Goal: Check status

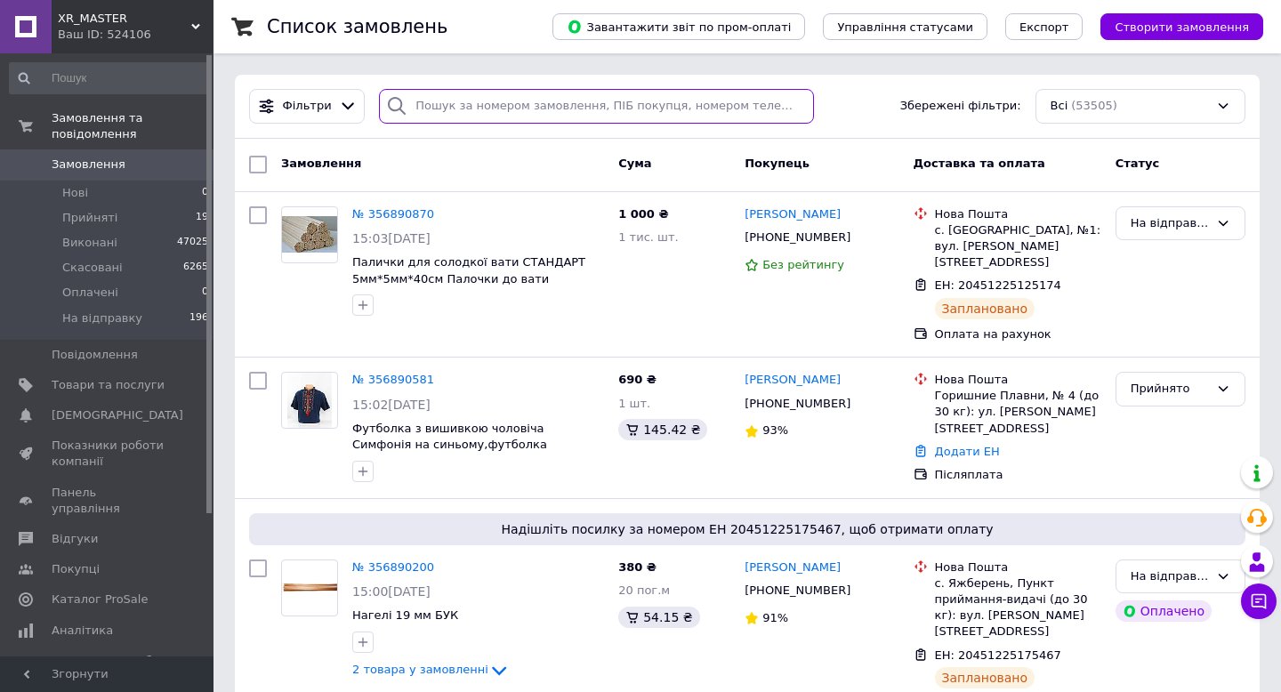
click at [577, 107] on input "search" at bounding box center [596, 106] width 435 height 35
paste input "356786389"
type input "356786389"
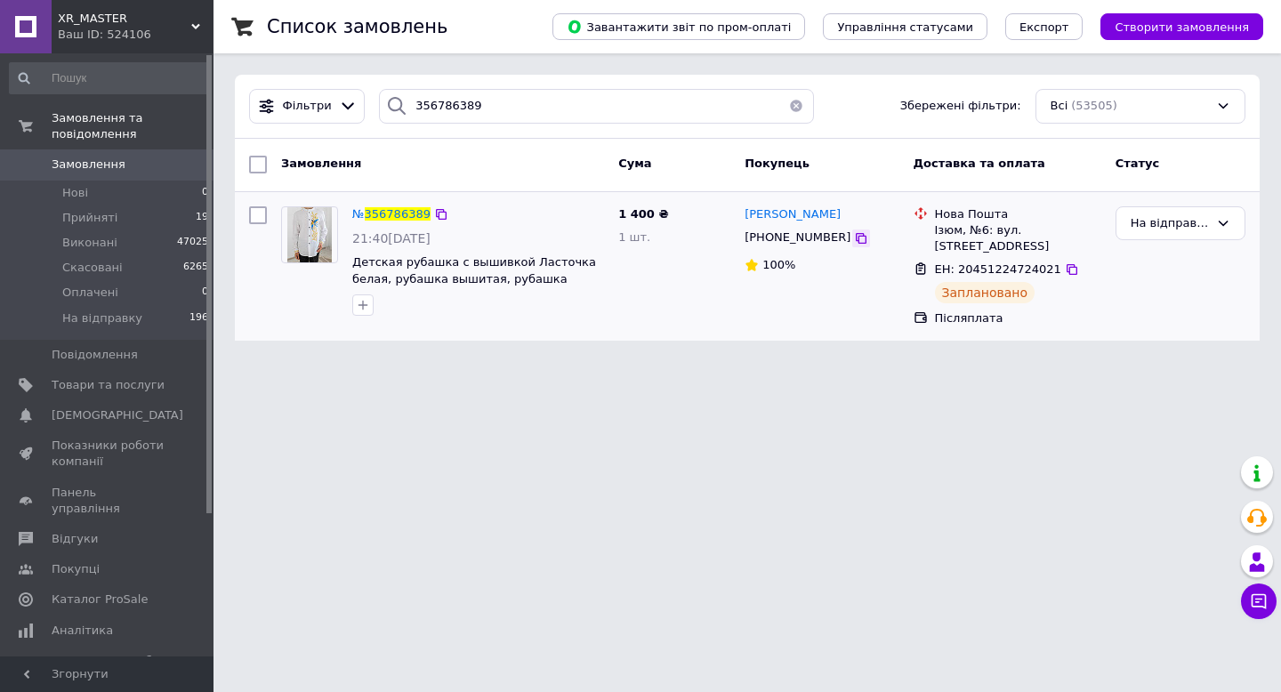
click at [854, 237] on icon at bounding box center [861, 238] width 14 height 14
click at [414, 212] on span "356786389" at bounding box center [398, 213] width 66 height 13
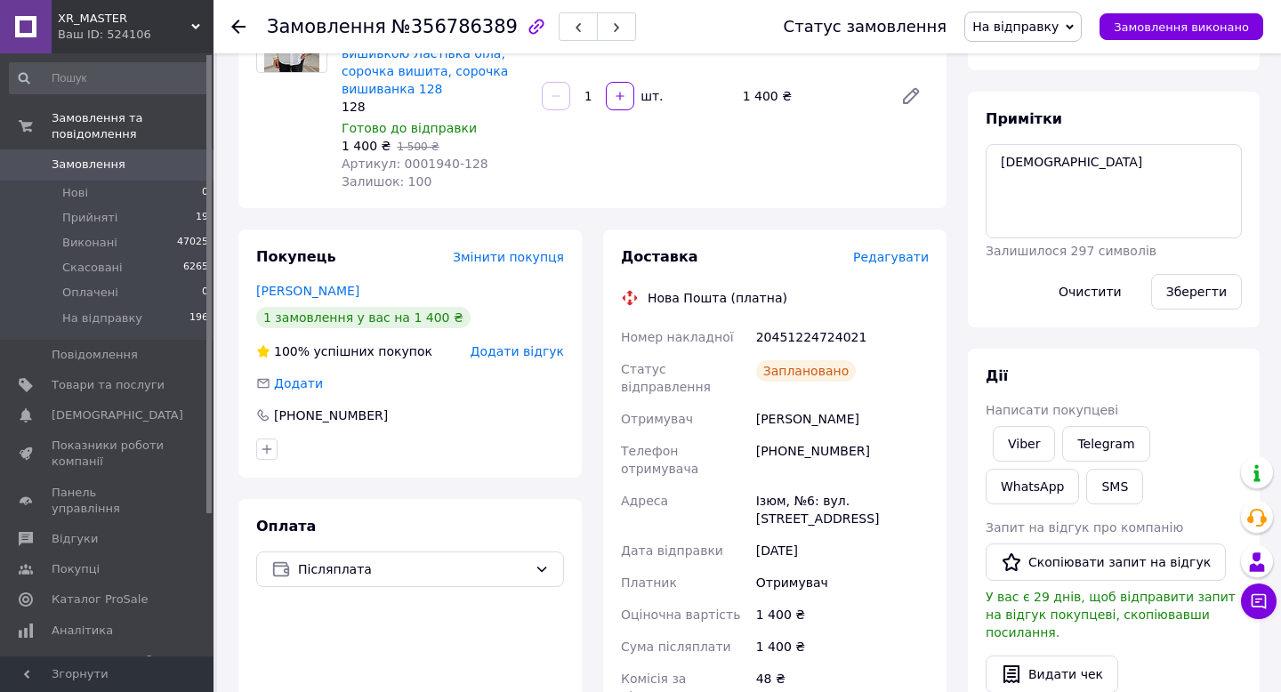
scroll to position [173, 0]
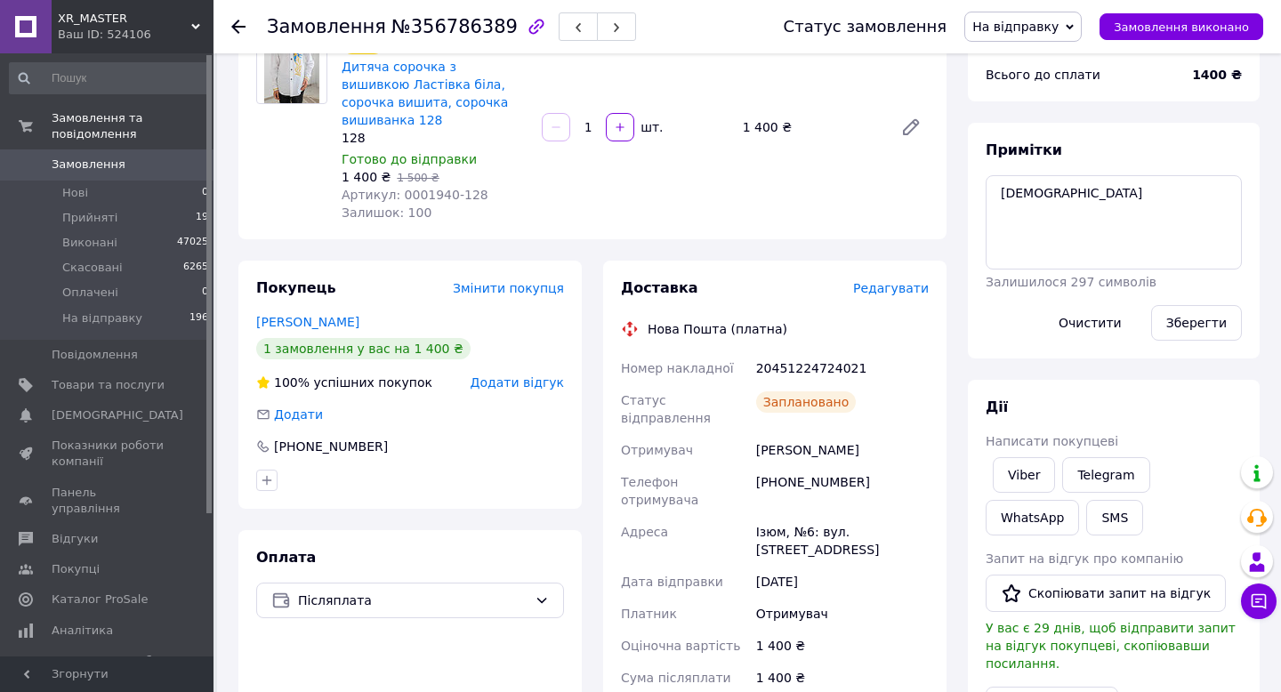
click at [225, 28] on div "Замовлення №356786389 Статус замовлення На відправку Прийнято Виконано Скасован…" at bounding box center [748, 26] width 1068 height 53
click at [238, 24] on icon at bounding box center [238, 27] width 14 height 14
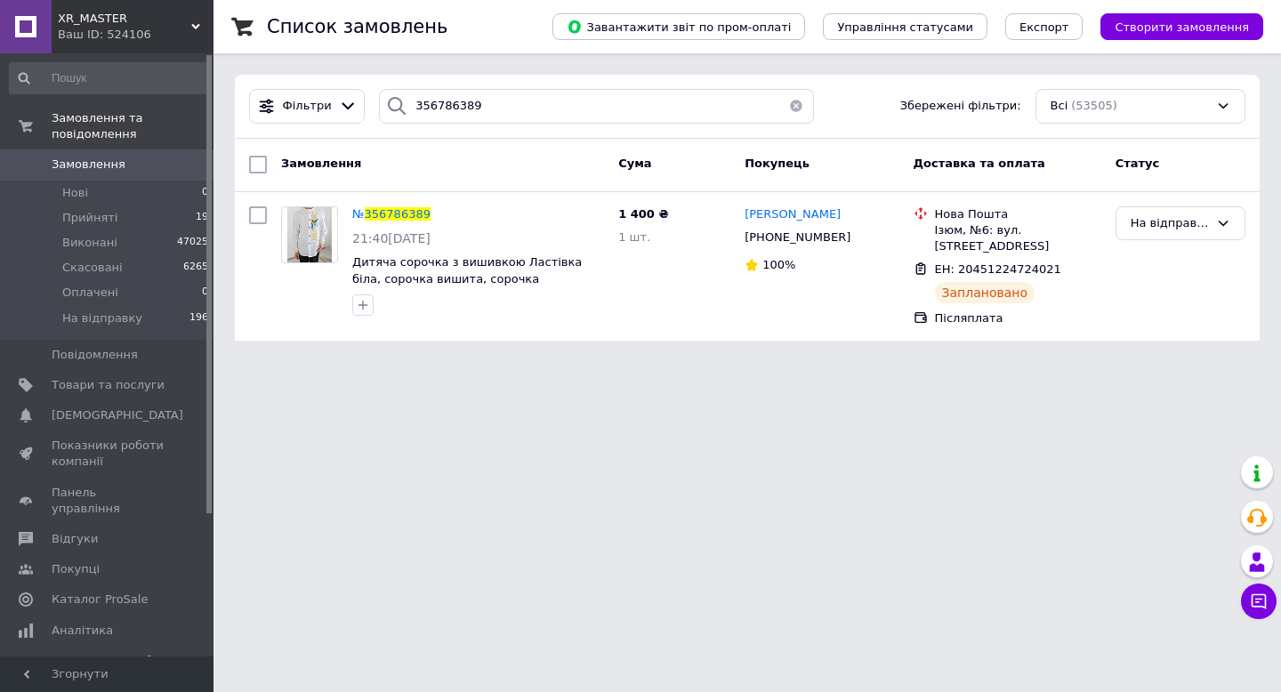
click at [170, 24] on span "XR_MASTER" at bounding box center [124, 19] width 133 height 16
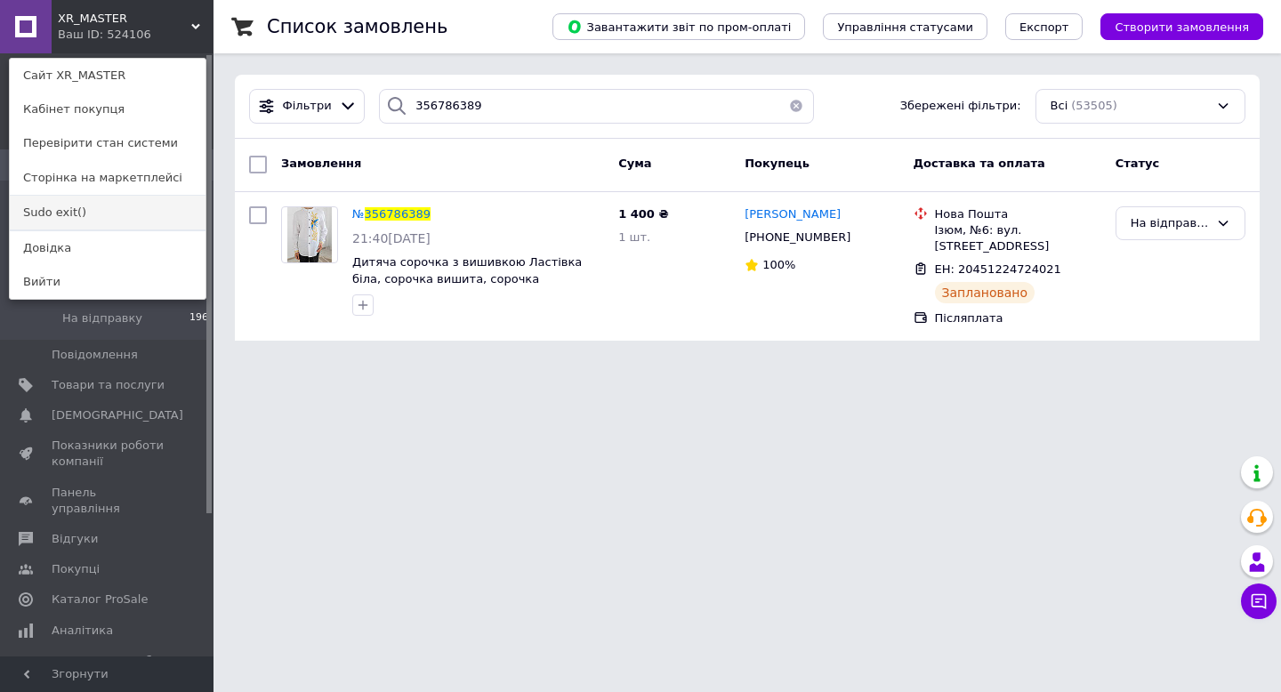
click at [99, 207] on link "Sudo exit()" at bounding box center [108, 213] width 196 height 34
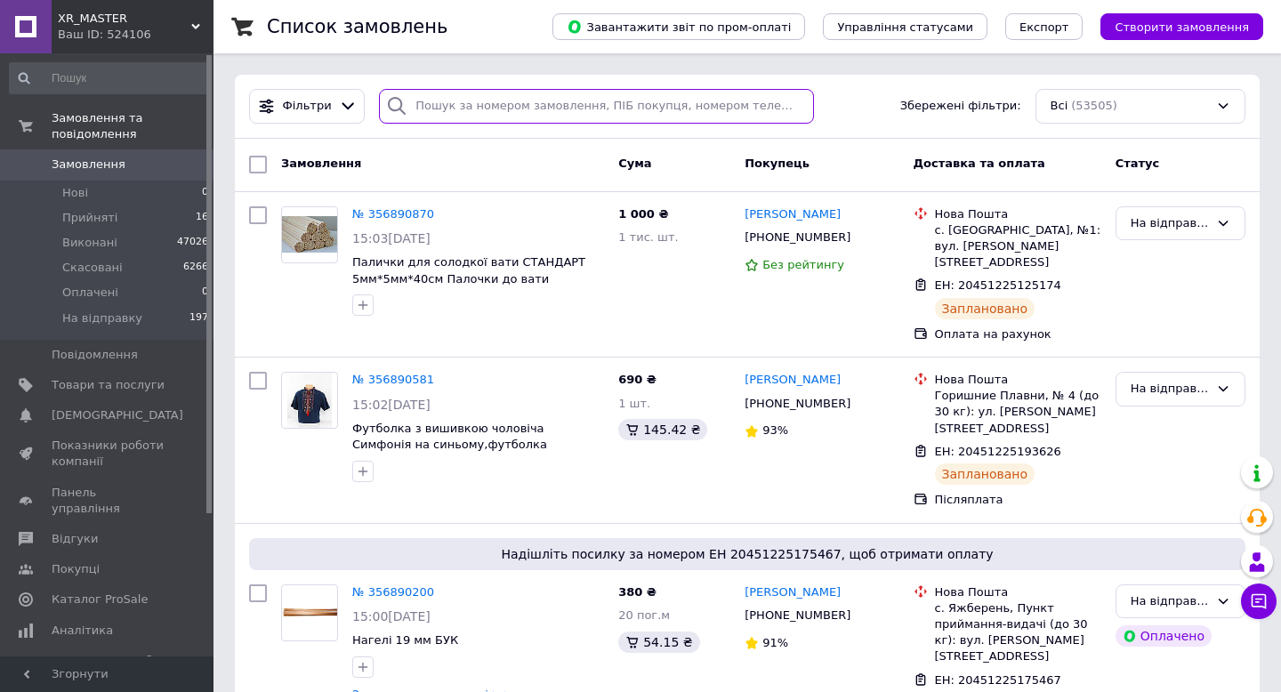
click at [484, 104] on input "search" at bounding box center [596, 106] width 435 height 35
paste input "356786389"
type input "356786389"
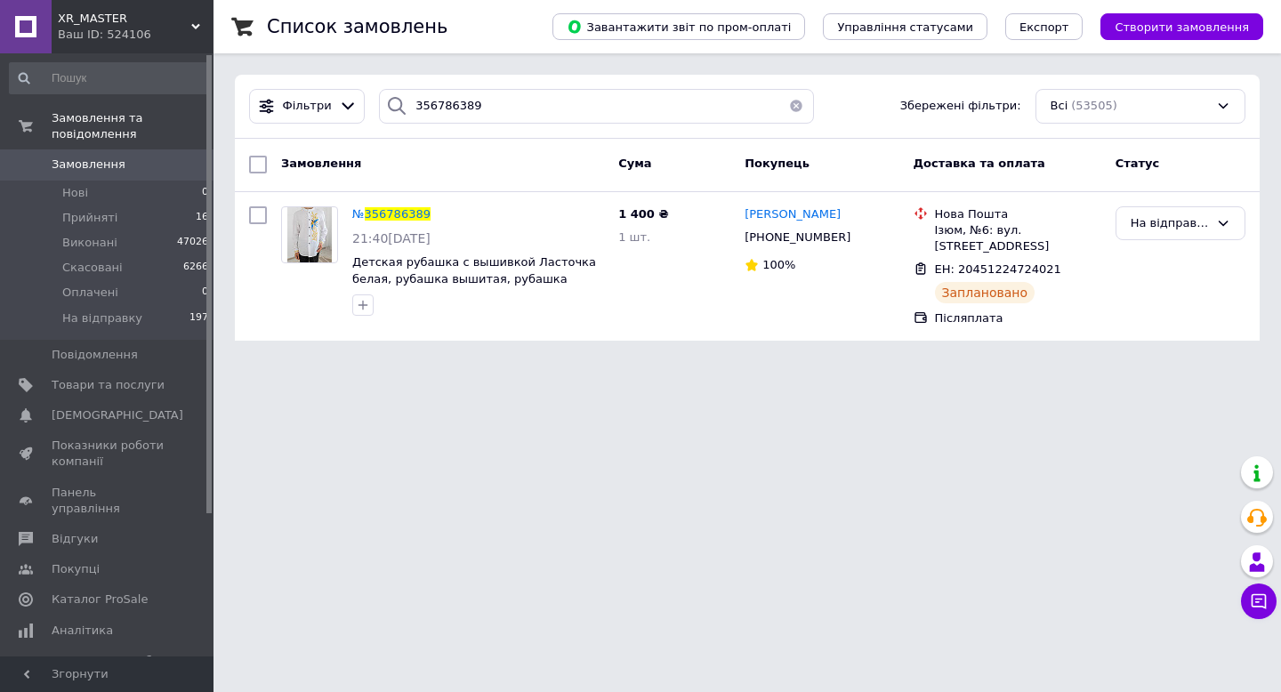
click at [201, 25] on div "XR_MASTER Ваш ID: 524106" at bounding box center [133, 26] width 162 height 53
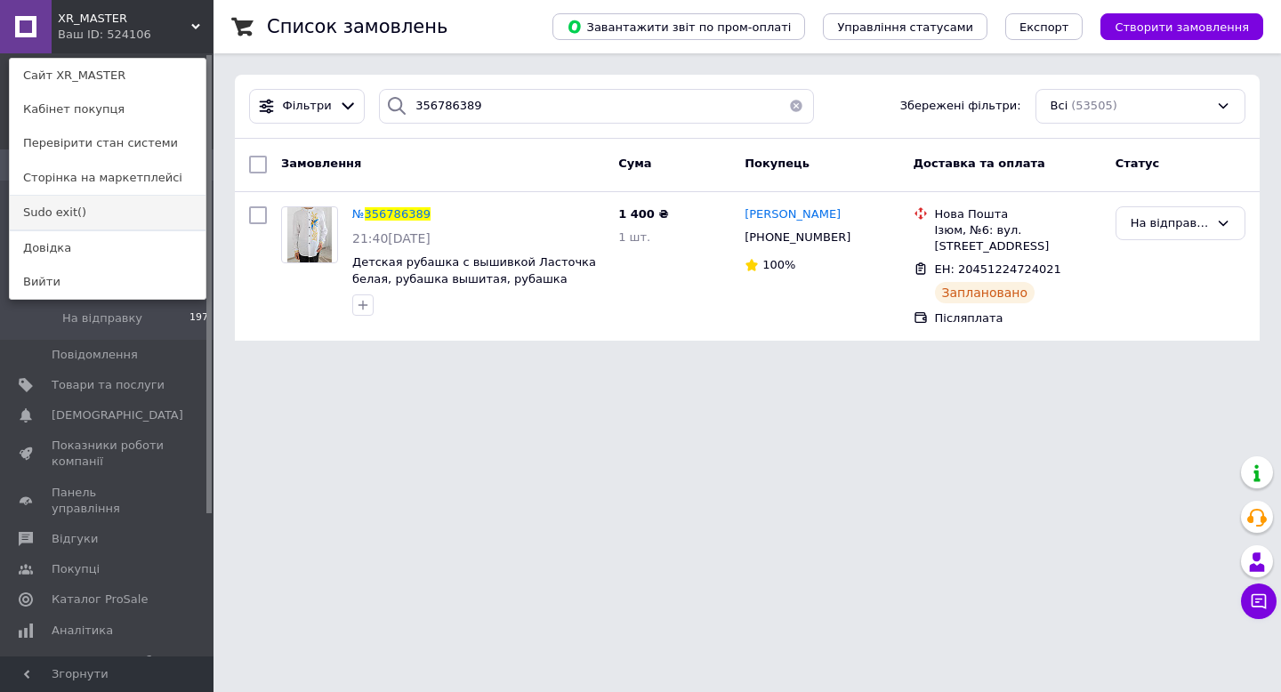
click at [125, 215] on link "Sudo exit()" at bounding box center [108, 213] width 196 height 34
